Goal: Information Seeking & Learning: Learn about a topic

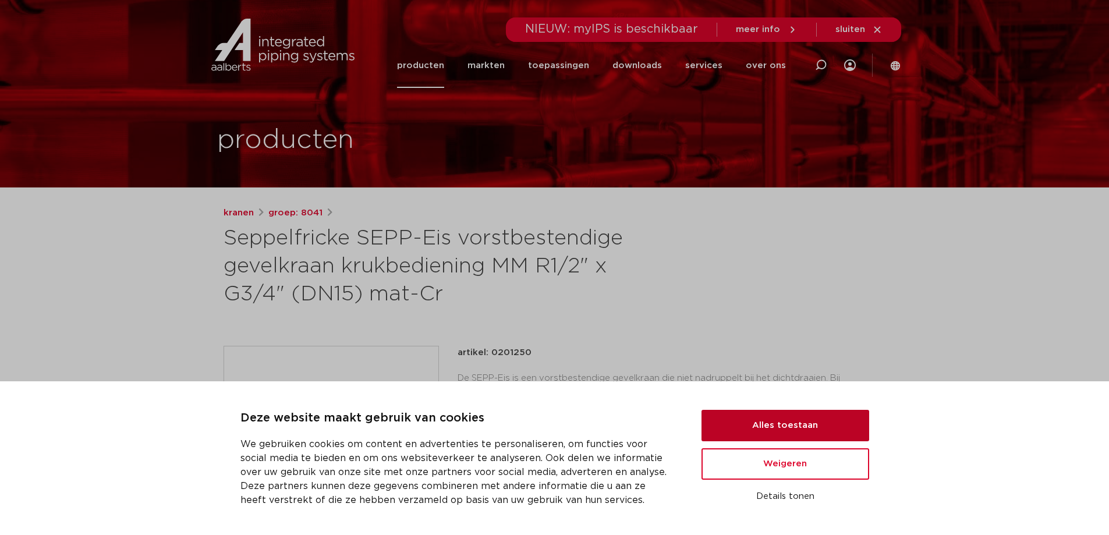
click at [743, 426] on button "Alles toestaan" at bounding box center [786, 425] width 168 height 31
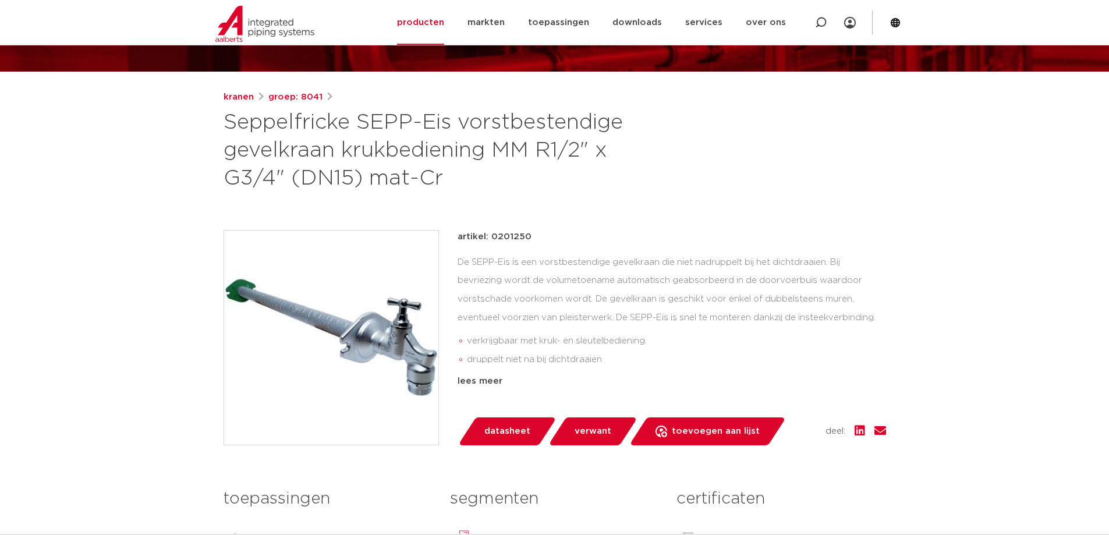
scroll to position [116, 0]
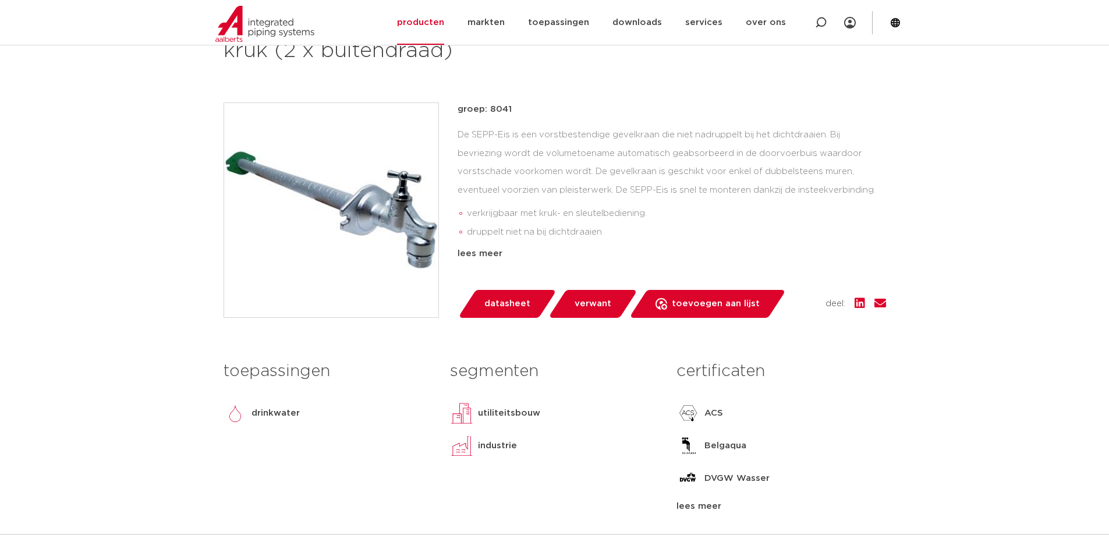
scroll to position [233, 0]
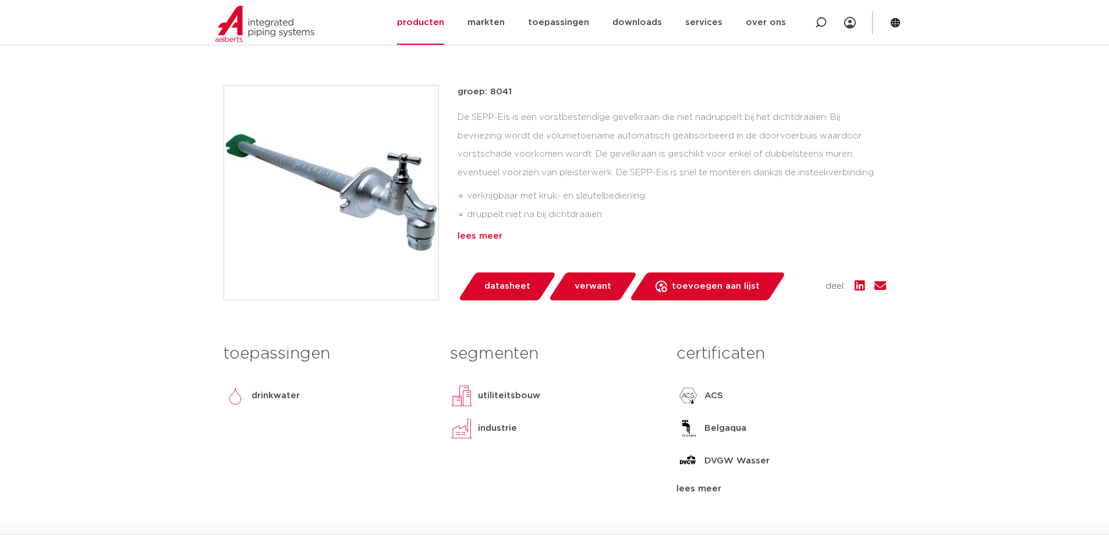
click at [483, 235] on div "lees meer" at bounding box center [672, 236] width 429 height 14
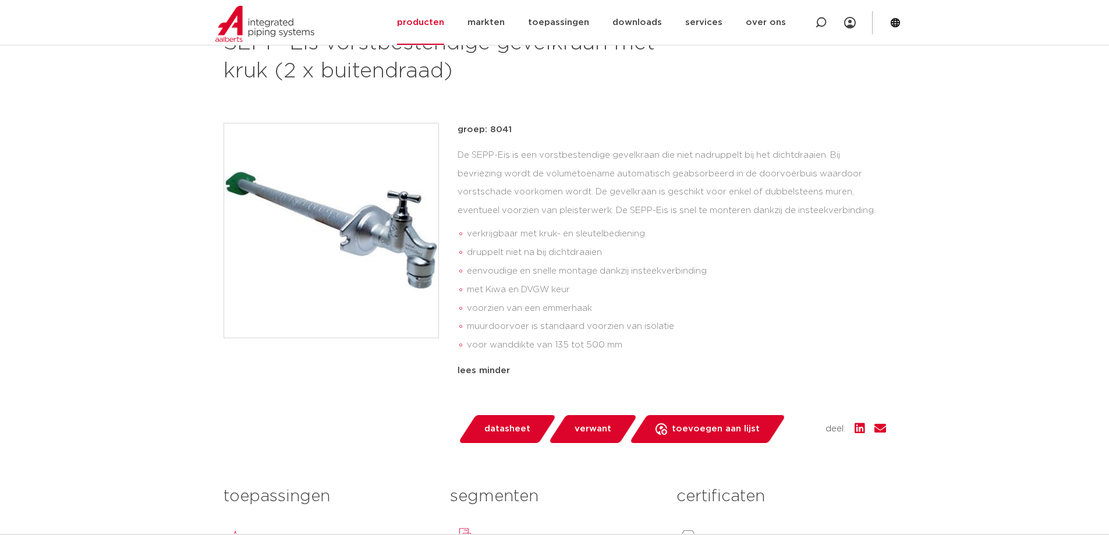
scroll to position [175, 0]
